Goal: Information Seeking & Learning: Learn about a topic

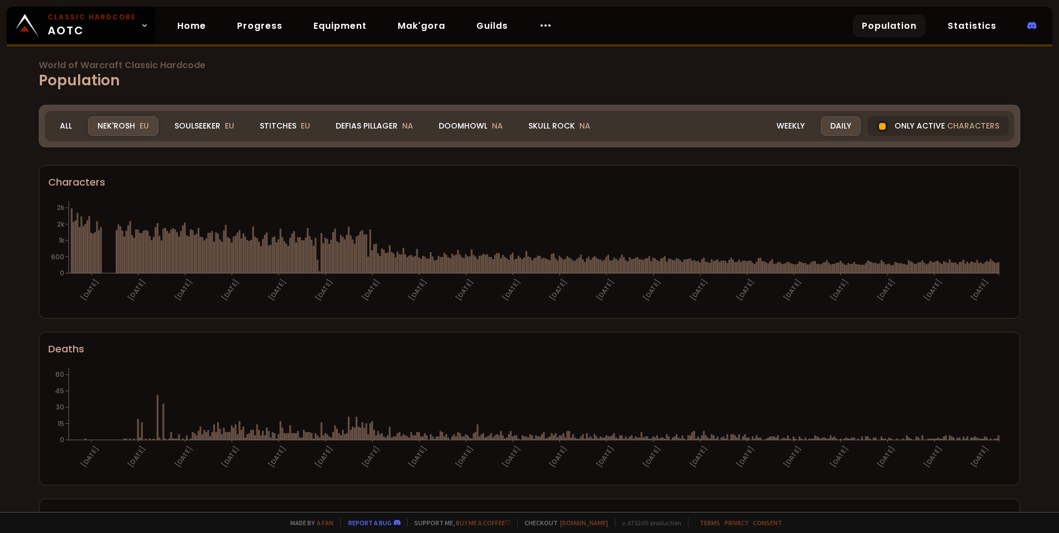
scroll to position [29, 0]
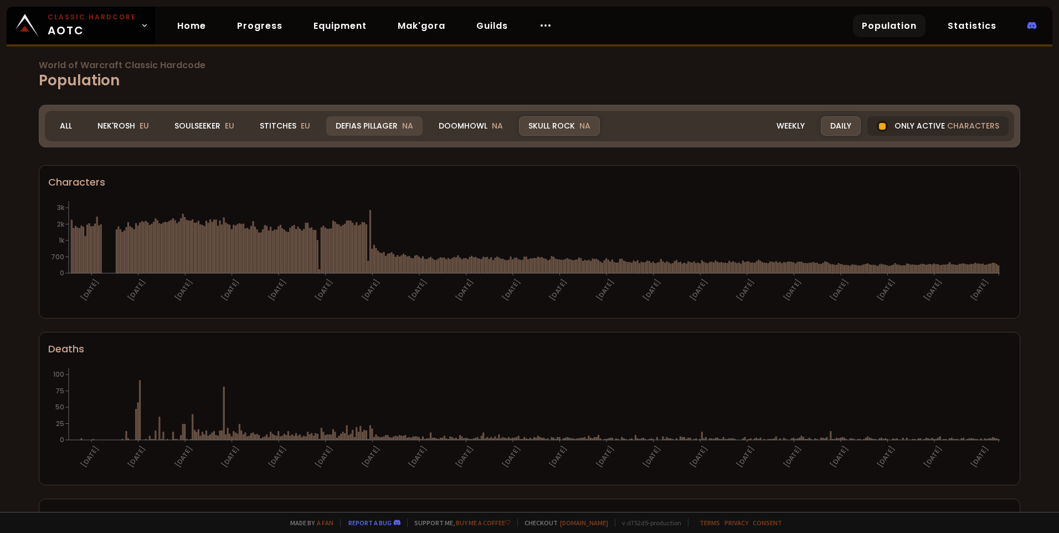
click at [381, 126] on div "Defias Pillager NA" at bounding box center [374, 125] width 96 height 19
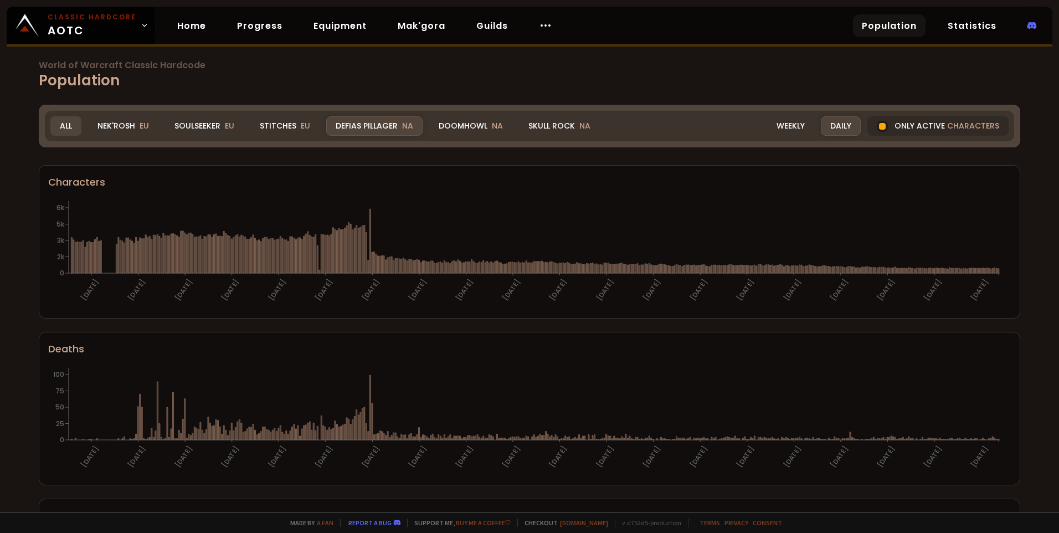
click at [57, 120] on div "All" at bounding box center [65, 125] width 31 height 19
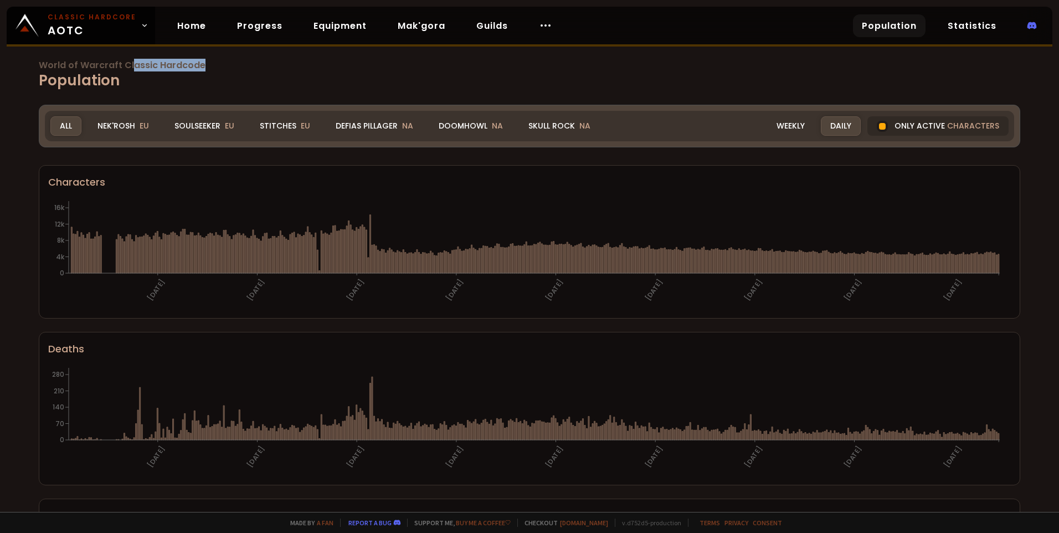
drag, startPoint x: 198, startPoint y: 65, endPoint x: 130, endPoint y: 65, distance: 67.5
click at [130, 65] on span "World of Warcraft Classic Hardcode" at bounding box center [529, 65] width 981 height 9
click at [598, 60] on div "World of Warcraft Classic Hardcode Population Realm All All Nek'Rosh EU Soulsee…" at bounding box center [529, 256] width 1059 height 512
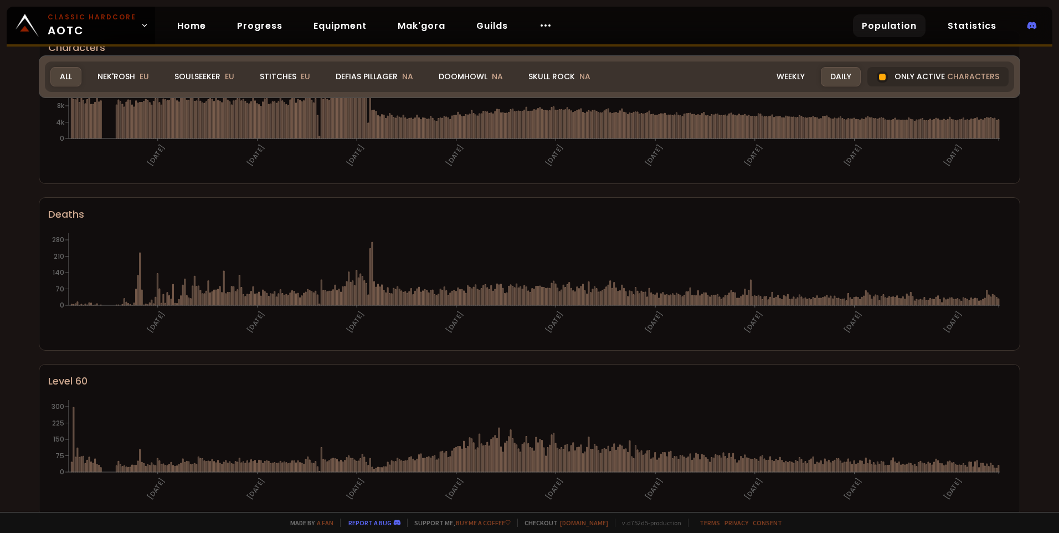
click at [461, 74] on div "World of Warcraft Classic Hardcode Population Realm All All Nek'Rosh EU Soulsee…" at bounding box center [529, 256] width 1059 height 512
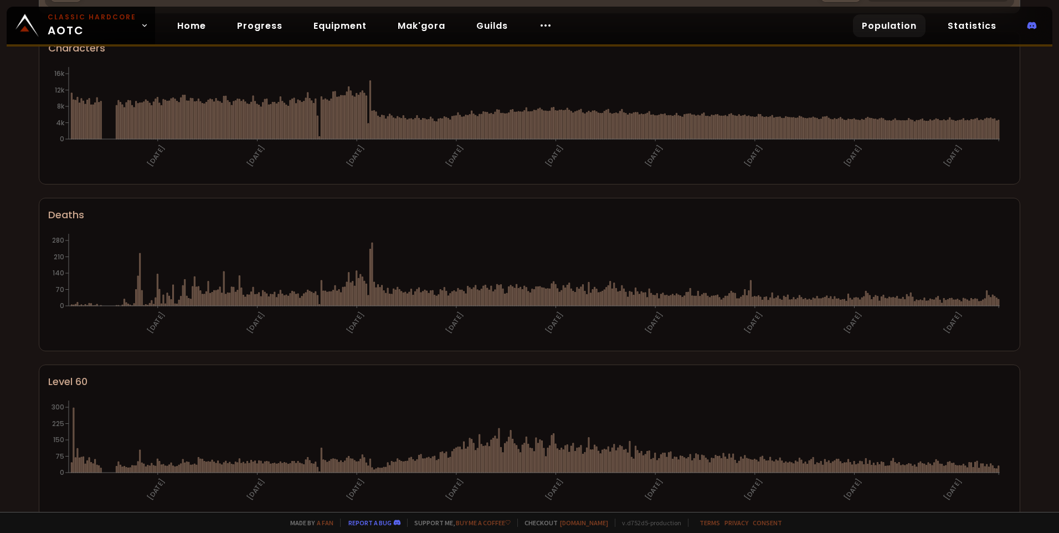
scroll to position [19, 0]
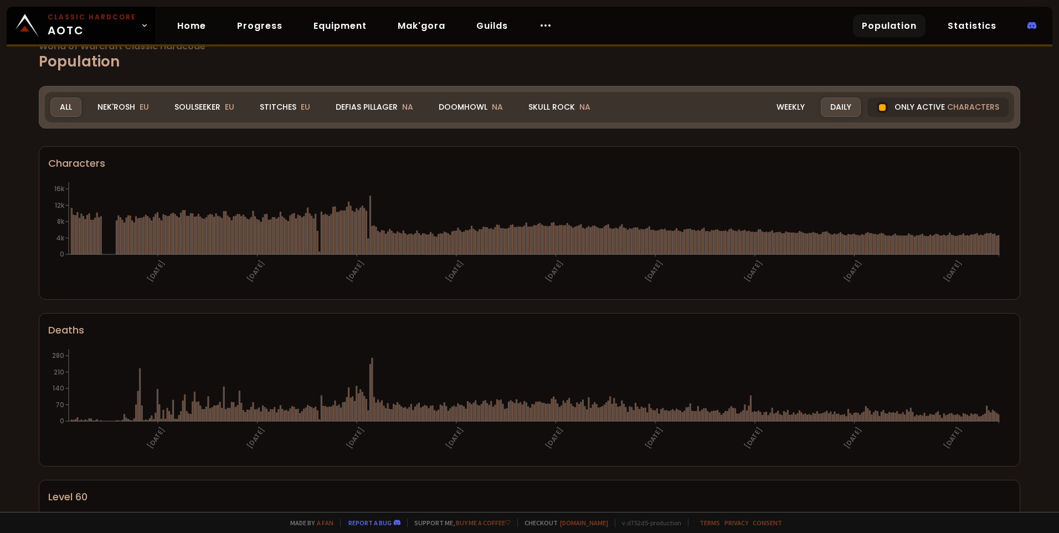
click at [478, 111] on div "Doomhowl NA" at bounding box center [470, 106] width 83 height 19
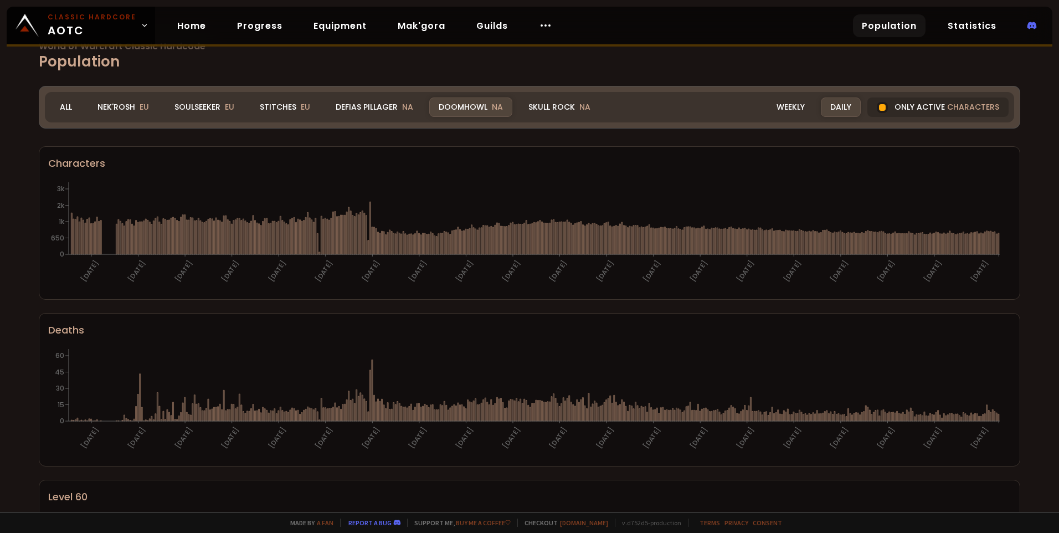
scroll to position [0, 0]
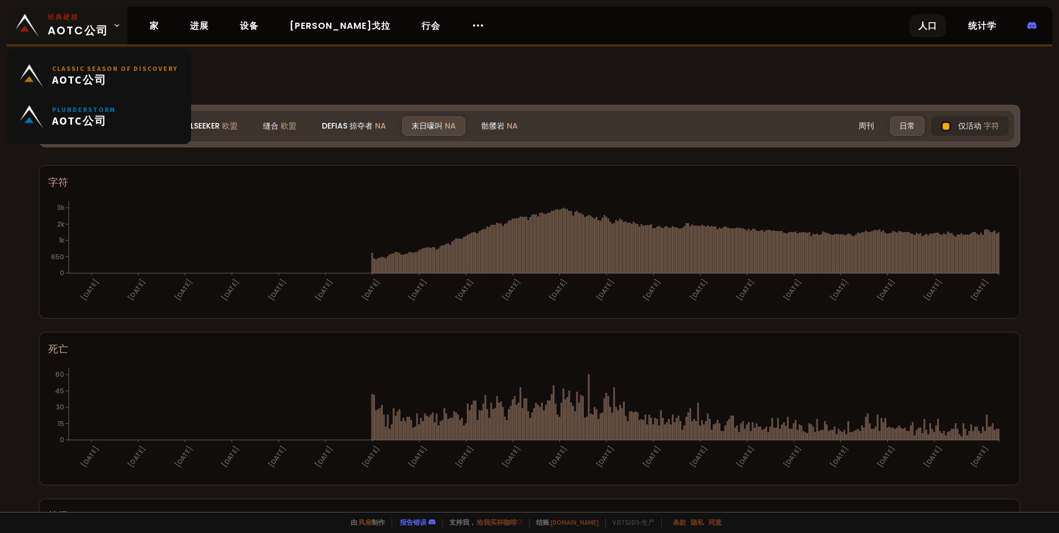
click at [118, 19] on link "经典硬核 AOTC公司" at bounding box center [67, 26] width 121 height 38
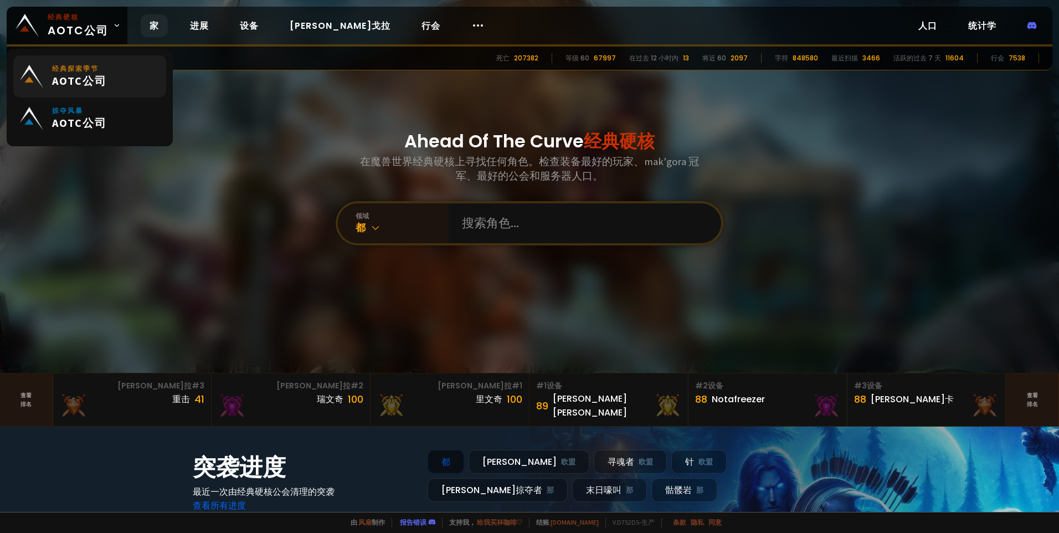
click at [94, 69] on small "经典探索季节" at bounding box center [79, 68] width 55 height 9
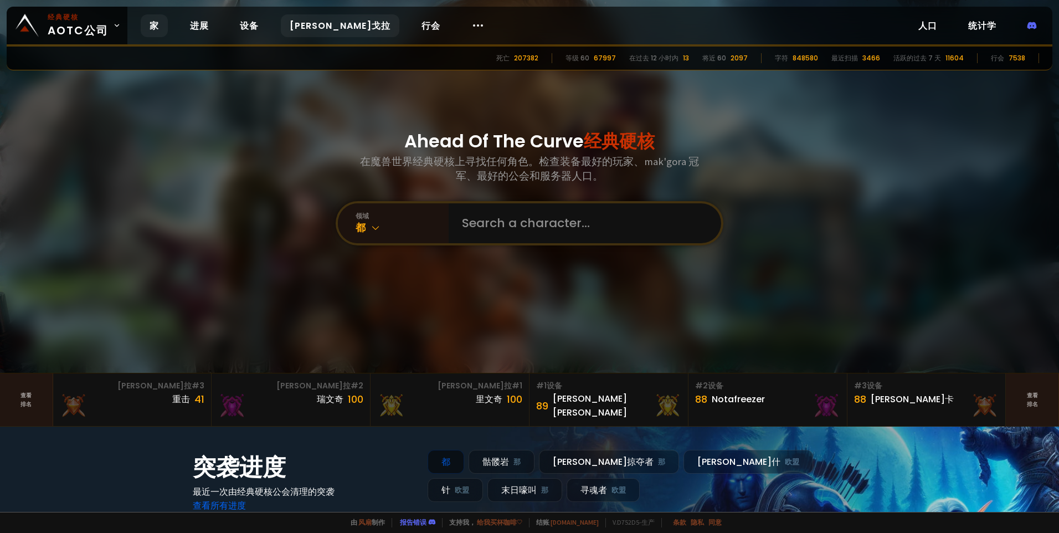
click at [314, 23] on link "马克戈拉" at bounding box center [340, 25] width 118 height 23
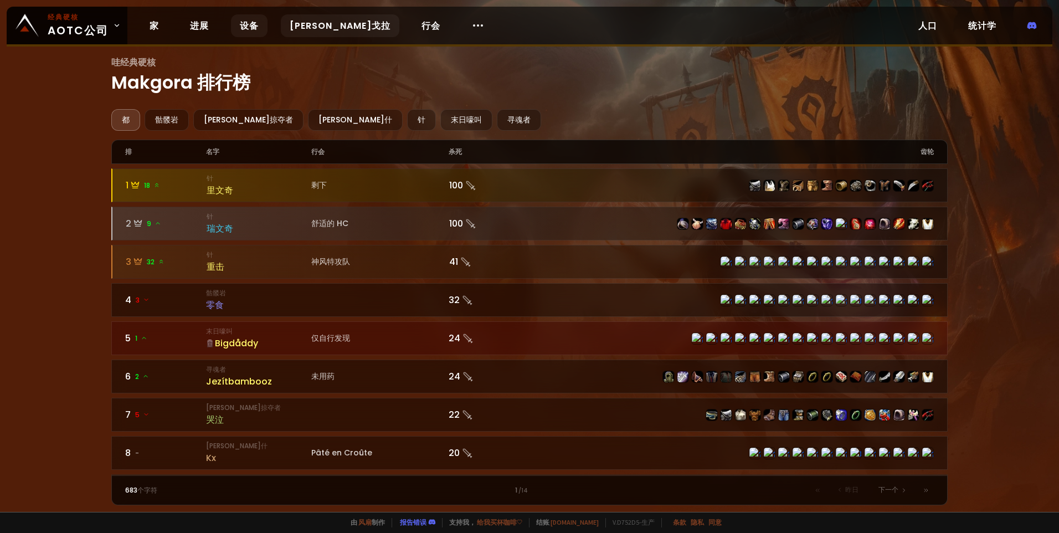
click at [250, 29] on link "设备" at bounding box center [249, 25] width 37 height 23
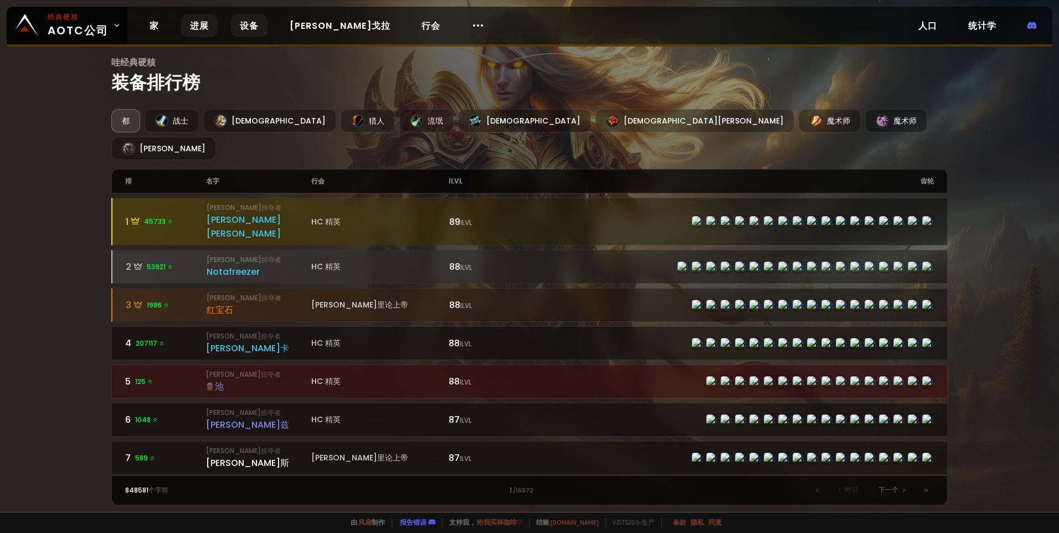
click at [199, 24] on link "进展" at bounding box center [199, 25] width 37 height 23
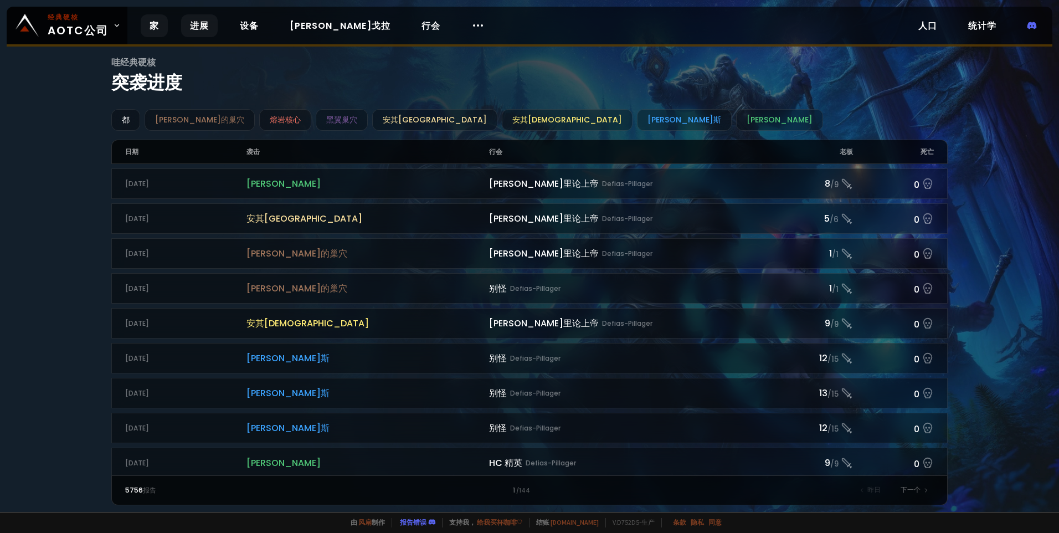
click at [156, 25] on link "家" at bounding box center [154, 25] width 27 height 23
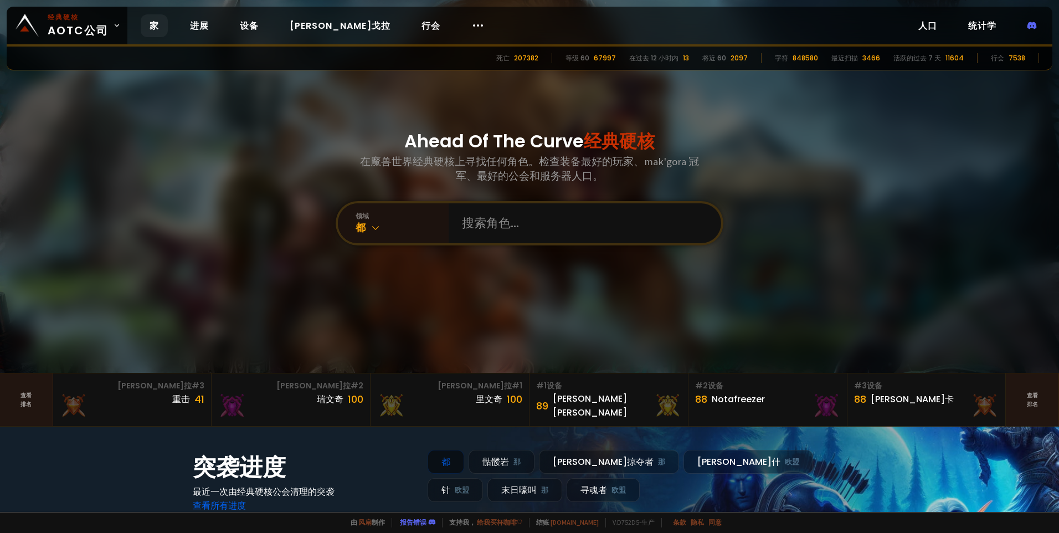
click at [949, 58] on div "11604" at bounding box center [954, 58] width 18 height 10
click at [879, 60] on div "3466" at bounding box center [871, 58] width 18 height 10
drag, startPoint x: 1012, startPoint y: 51, endPoint x: 1011, endPoint y: 57, distance: 5.6
click at [1012, 52] on div "死亡 207382 等级 60 67997 在过去 12 小时内 13 将近 60 2097 字符 848580 最近扫描 3466 活跃的过去 7 天 11…" at bounding box center [529, 59] width 1045 height 24
click at [1011, 57] on div "7538" at bounding box center [1016, 58] width 17 height 10
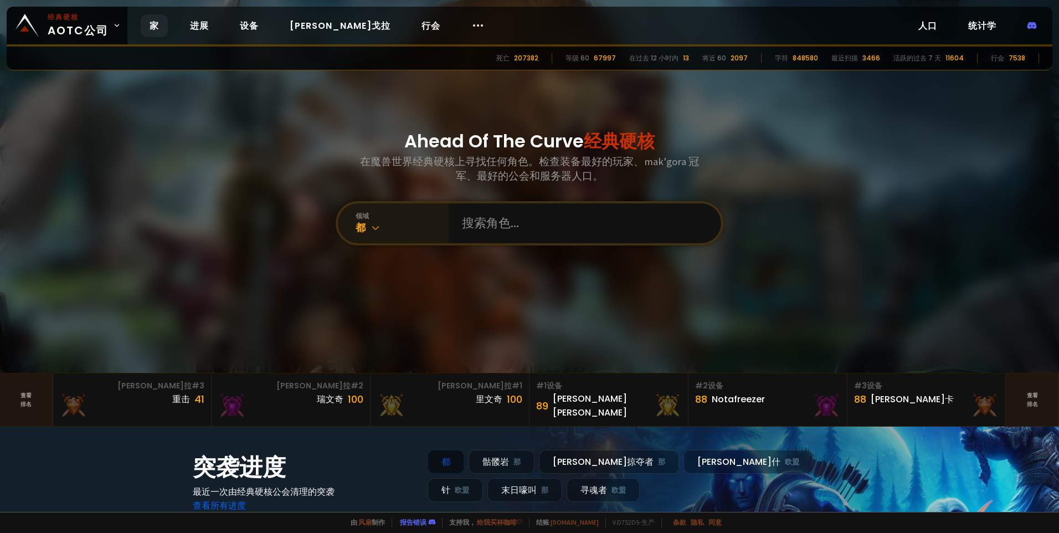
click at [362, 229] on div "都" at bounding box center [401, 227] width 93 height 13
click at [638, 307] on div "Ahead Of The Curve 经典硬核 在魔兽世界经典硬核上寻找任何角色。检查装备最好的玩家、mak'gora 冠军、最好的公会和服务器人口。 领域 都" at bounding box center [529, 186] width 486 height 373
click at [557, 232] on input "text" at bounding box center [581, 223] width 252 height 40
click at [584, 151] on span "经典硬核" at bounding box center [619, 140] width 71 height 25
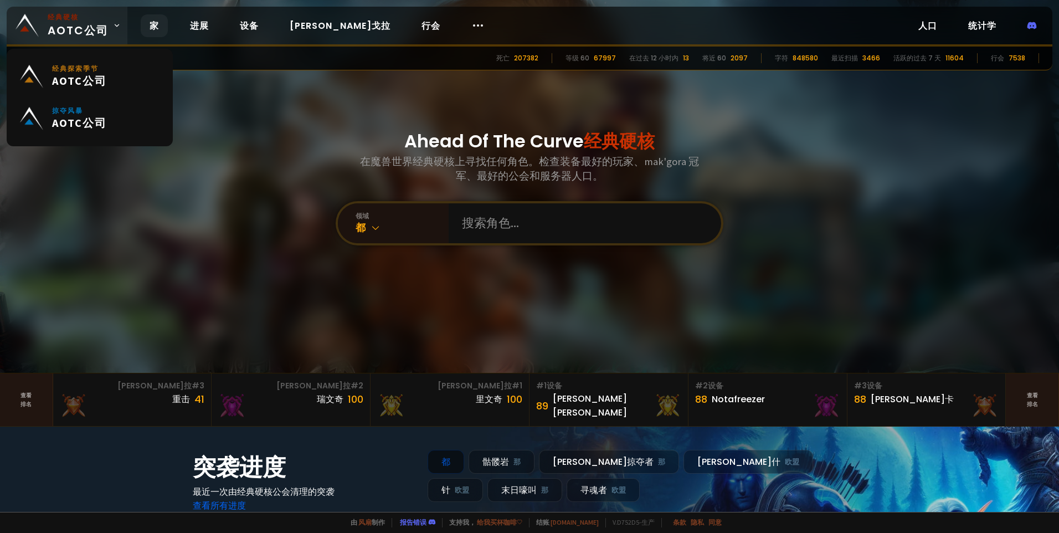
click at [107, 25] on font "AOTC公司" at bounding box center [78, 30] width 61 height 17
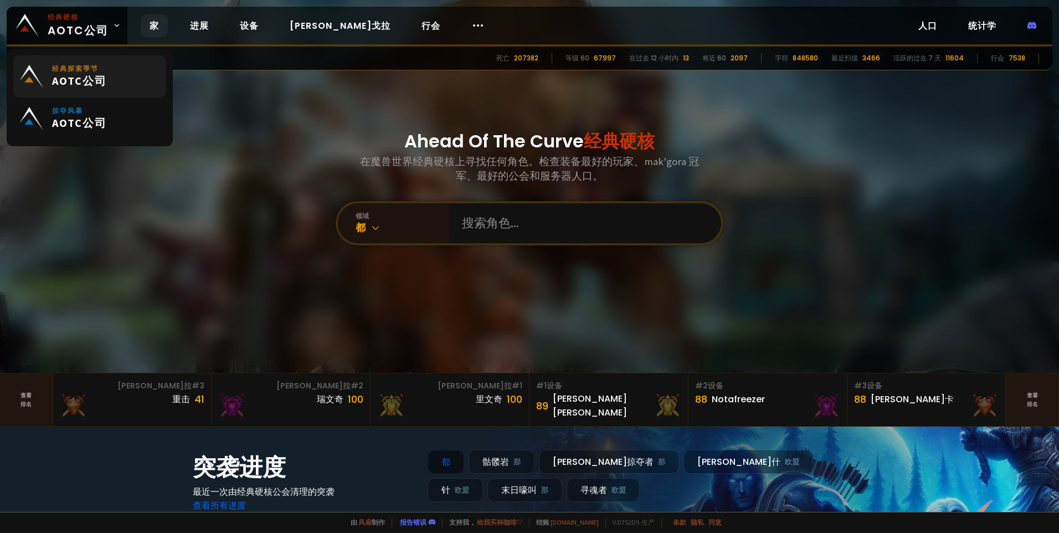
click at [97, 59] on link "经典探索季节 AOTC公司" at bounding box center [89, 76] width 153 height 42
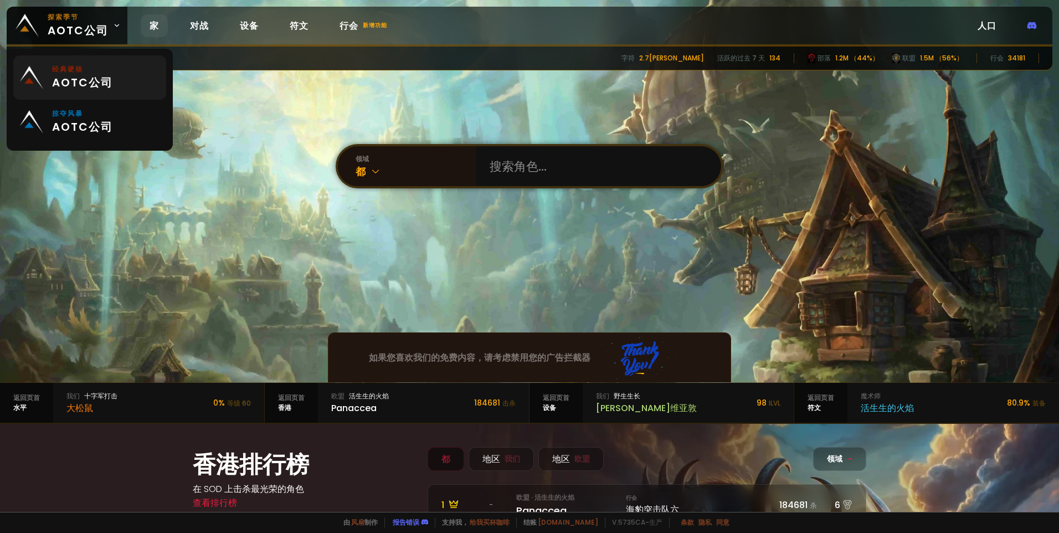
click at [80, 74] on small "经典硬核" at bounding box center [82, 69] width 61 height 10
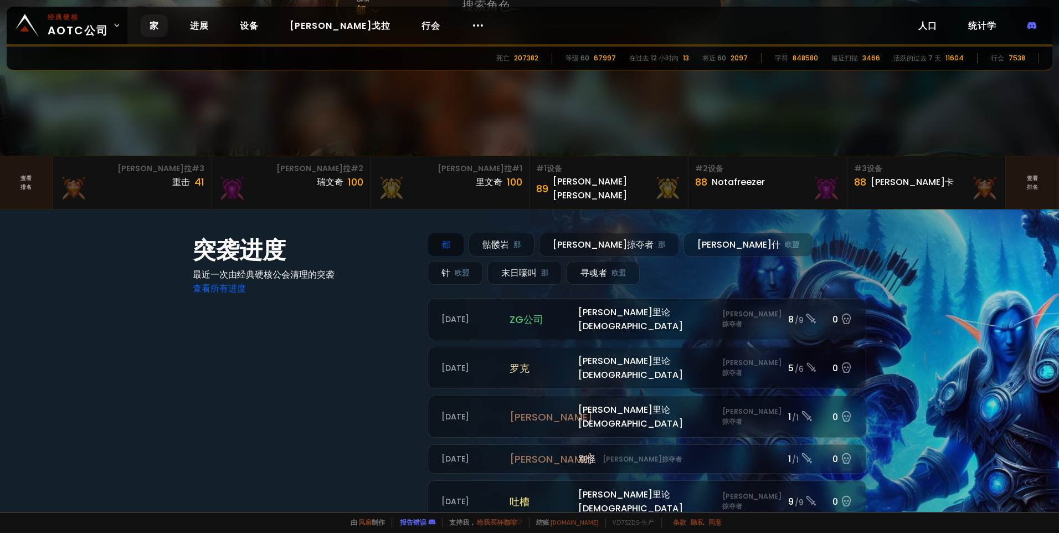
scroll to position [221, 0]
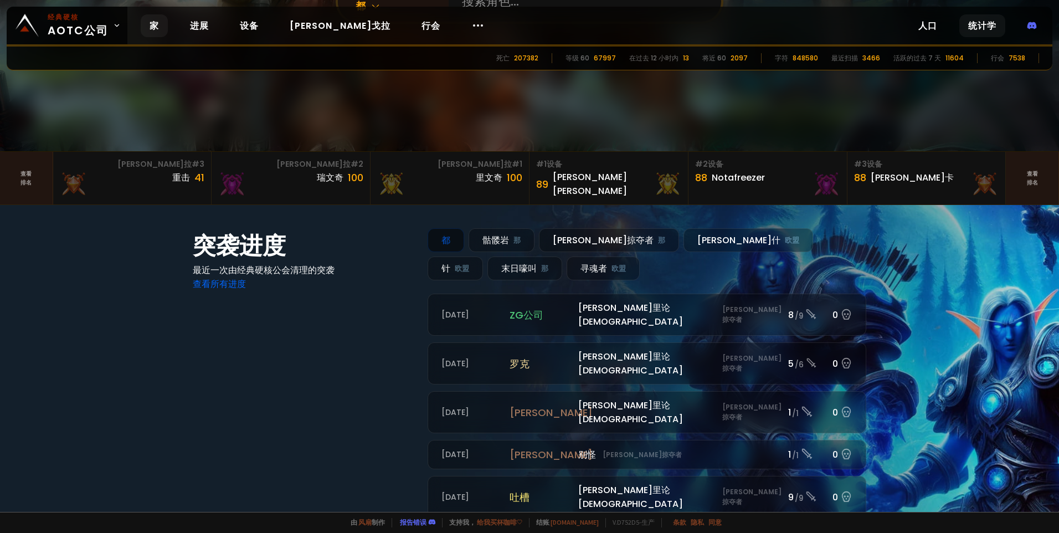
click at [989, 15] on link "统计学" at bounding box center [982, 25] width 46 height 23
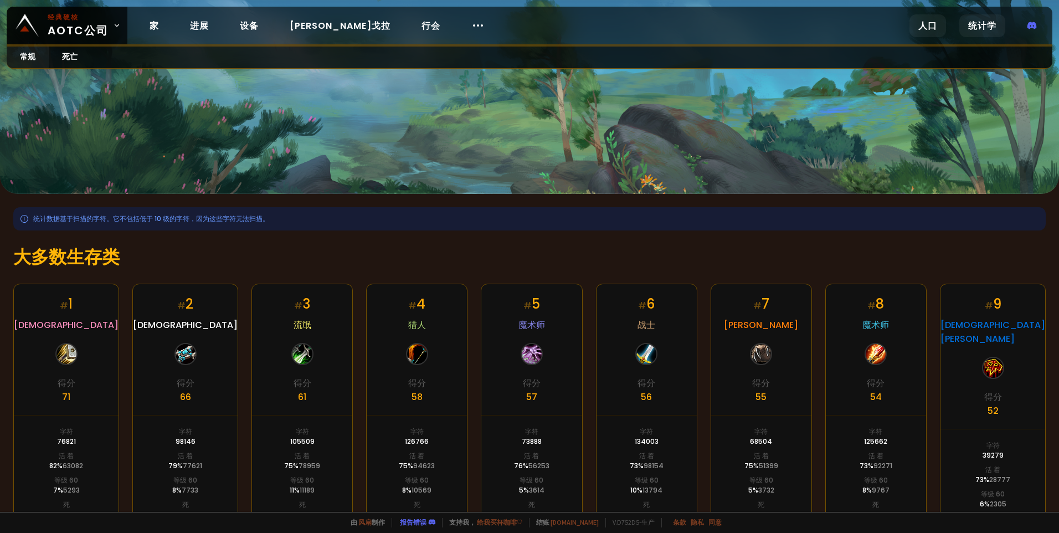
click at [938, 20] on link "人口" at bounding box center [927, 25] width 37 height 23
click at [118, 24] on icon at bounding box center [117, 25] width 4 height 2
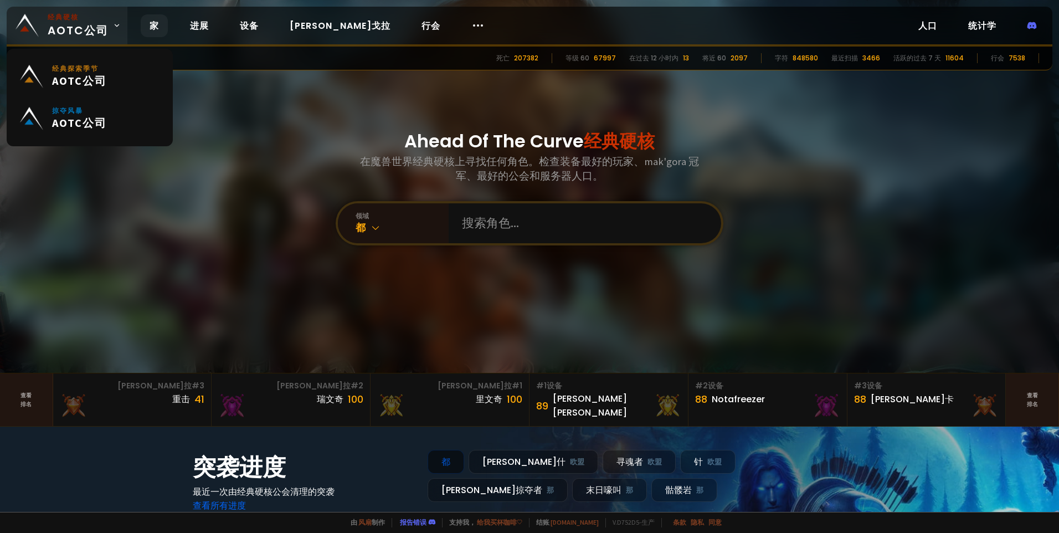
click at [122, 18] on link "经典硬核 AOTC公司" at bounding box center [67, 26] width 121 height 38
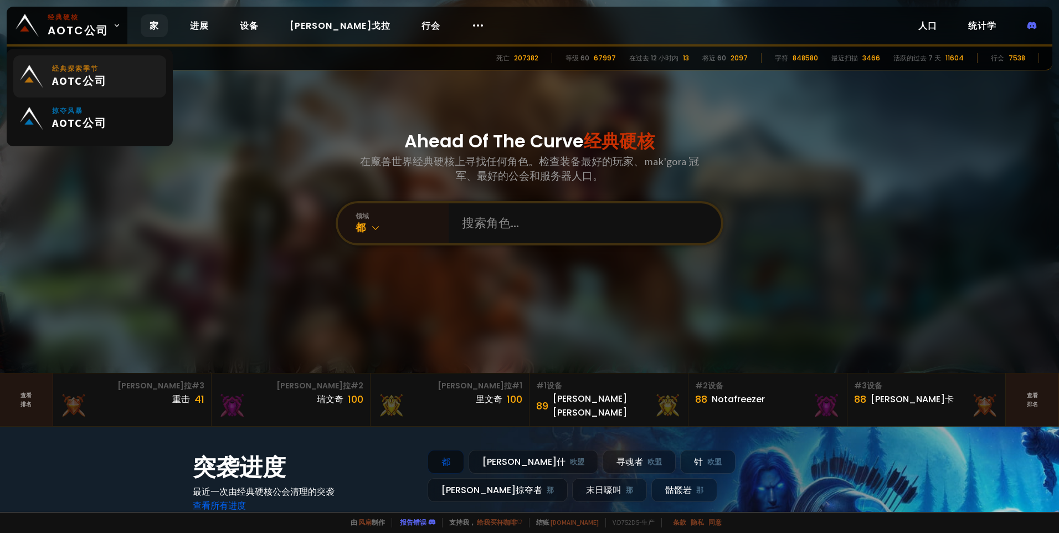
click at [91, 84] on span "AOTC公司" at bounding box center [79, 81] width 55 height 15
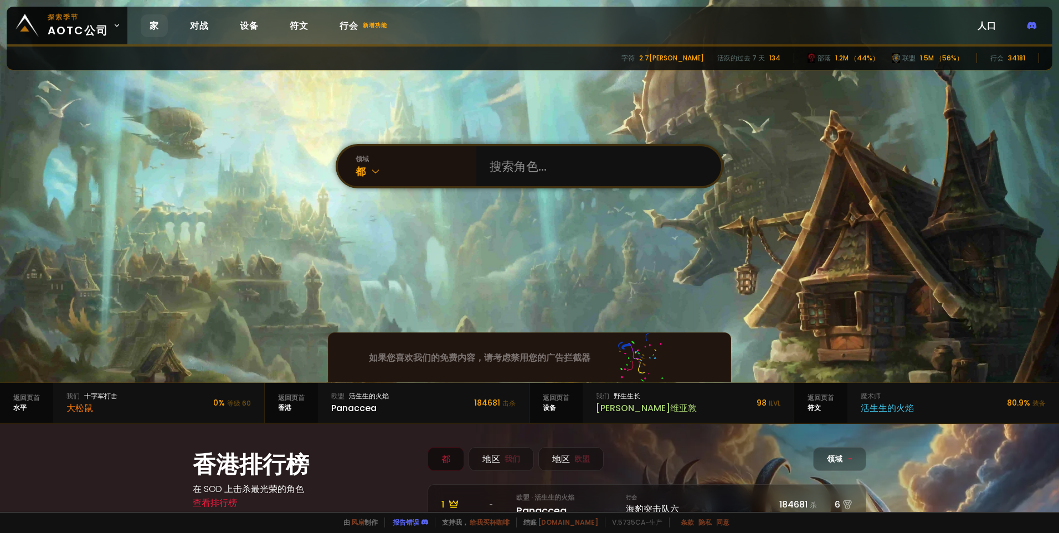
click at [987, 30] on link "人口" at bounding box center [986, 25] width 37 height 23
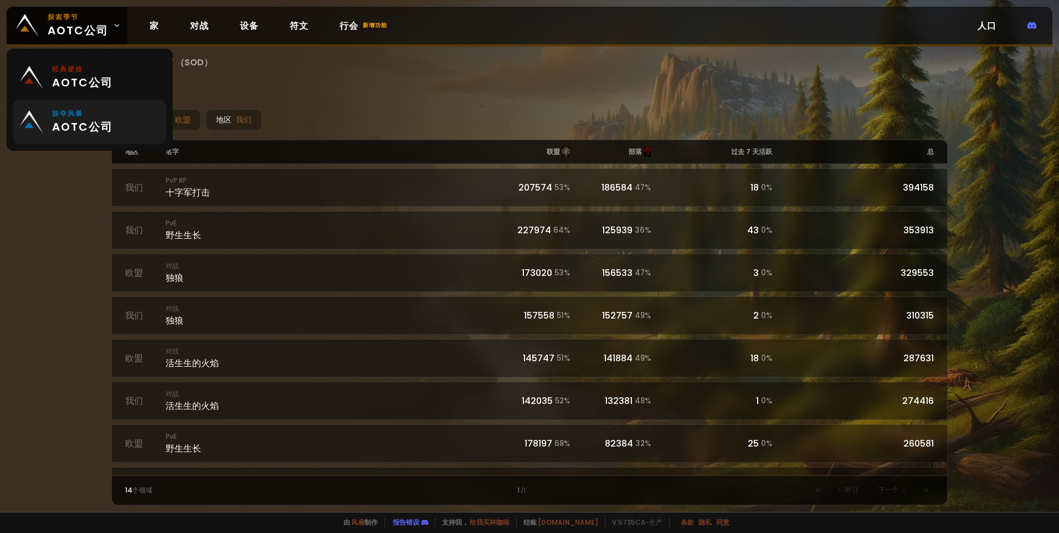
click at [82, 107] on link "掠夺风暴 AOTC公司" at bounding box center [89, 122] width 153 height 44
